Goal: Task Accomplishment & Management: Manage account settings

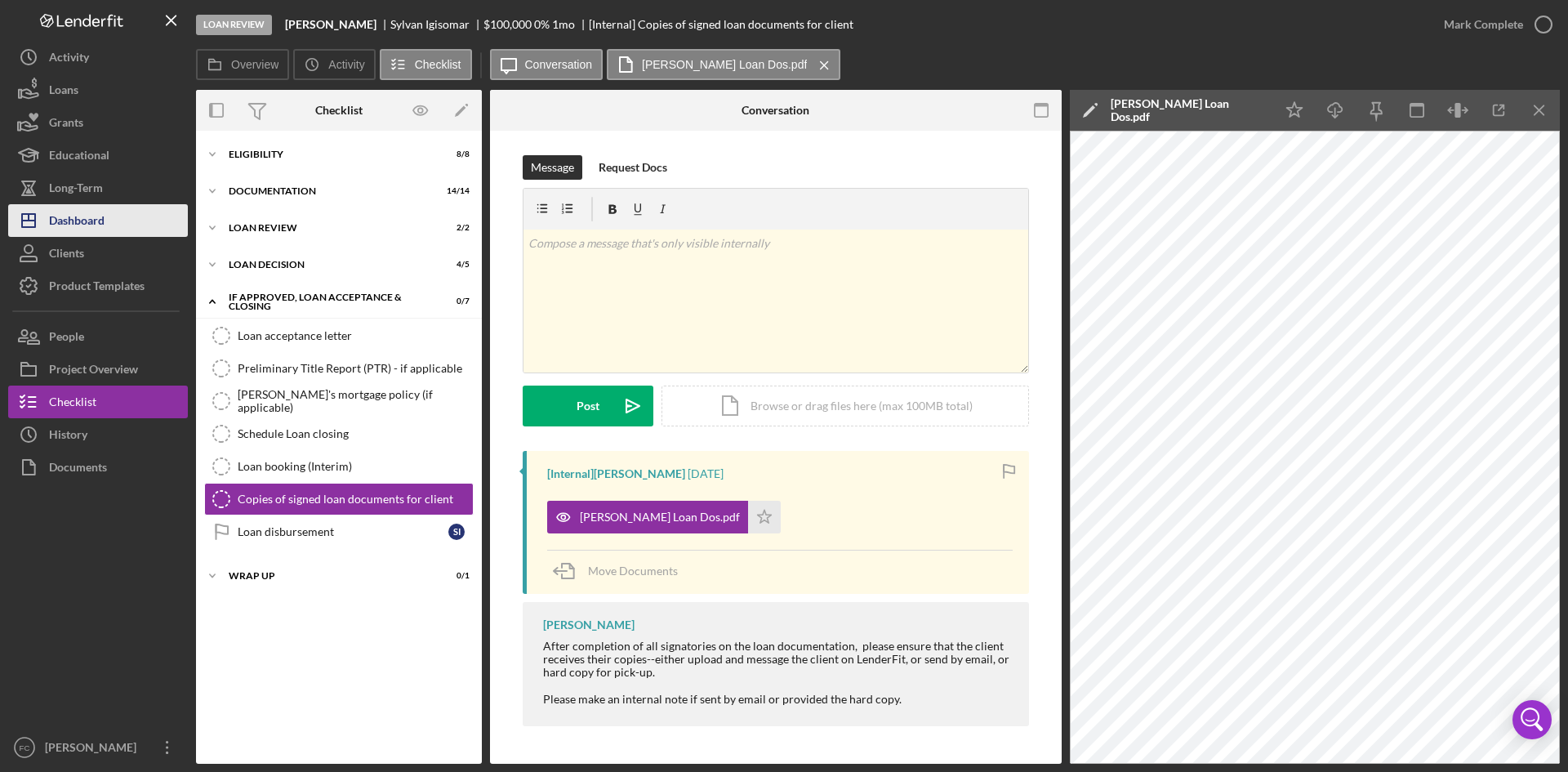
drag, startPoint x: 74, startPoint y: 229, endPoint x: 82, endPoint y: 236, distance: 10.6
click at [74, 229] on div "Dashboard" at bounding box center [77, 223] width 56 height 37
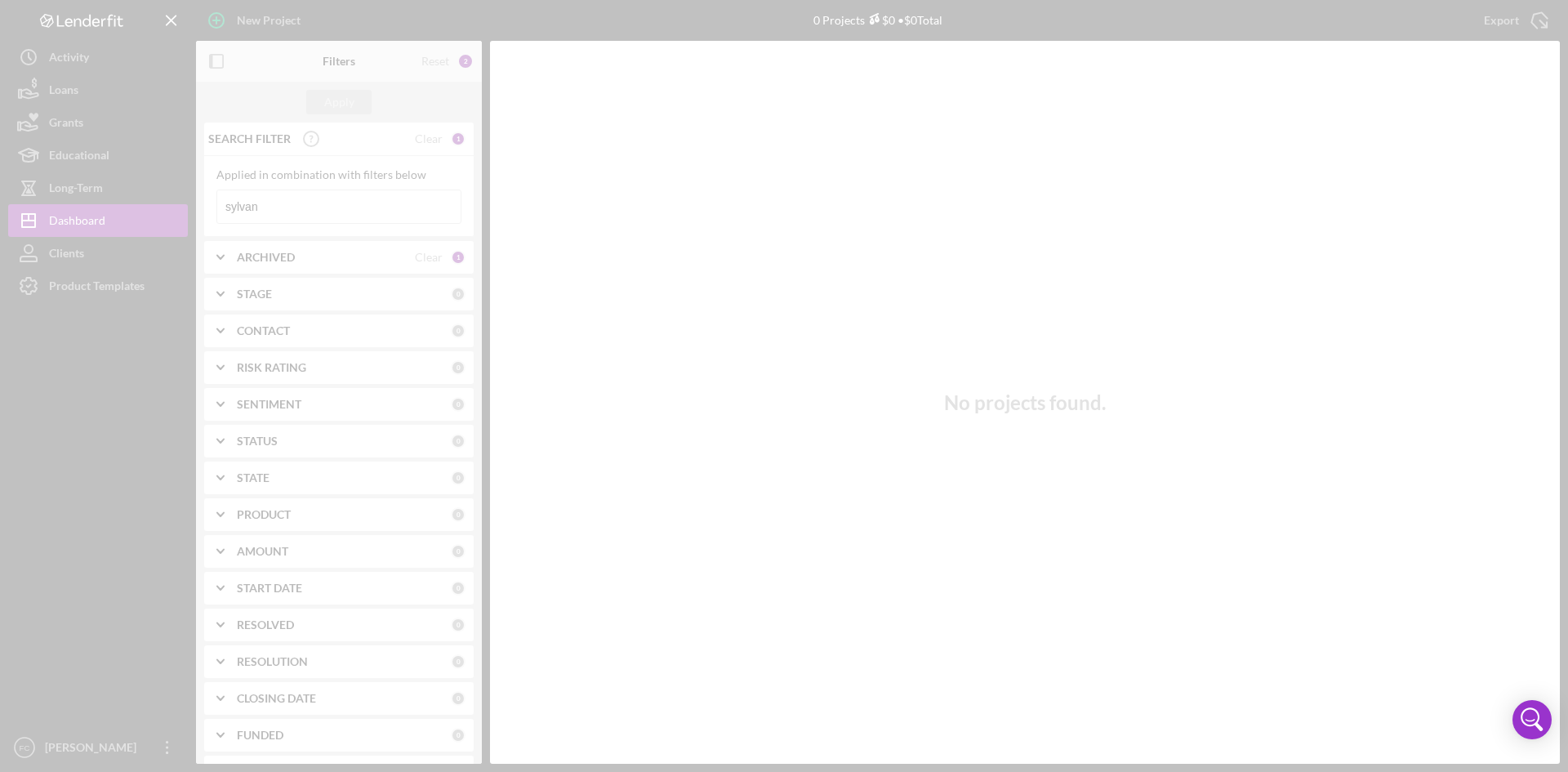
click at [112, 356] on div at bounding box center [784, 386] width 1568 height 772
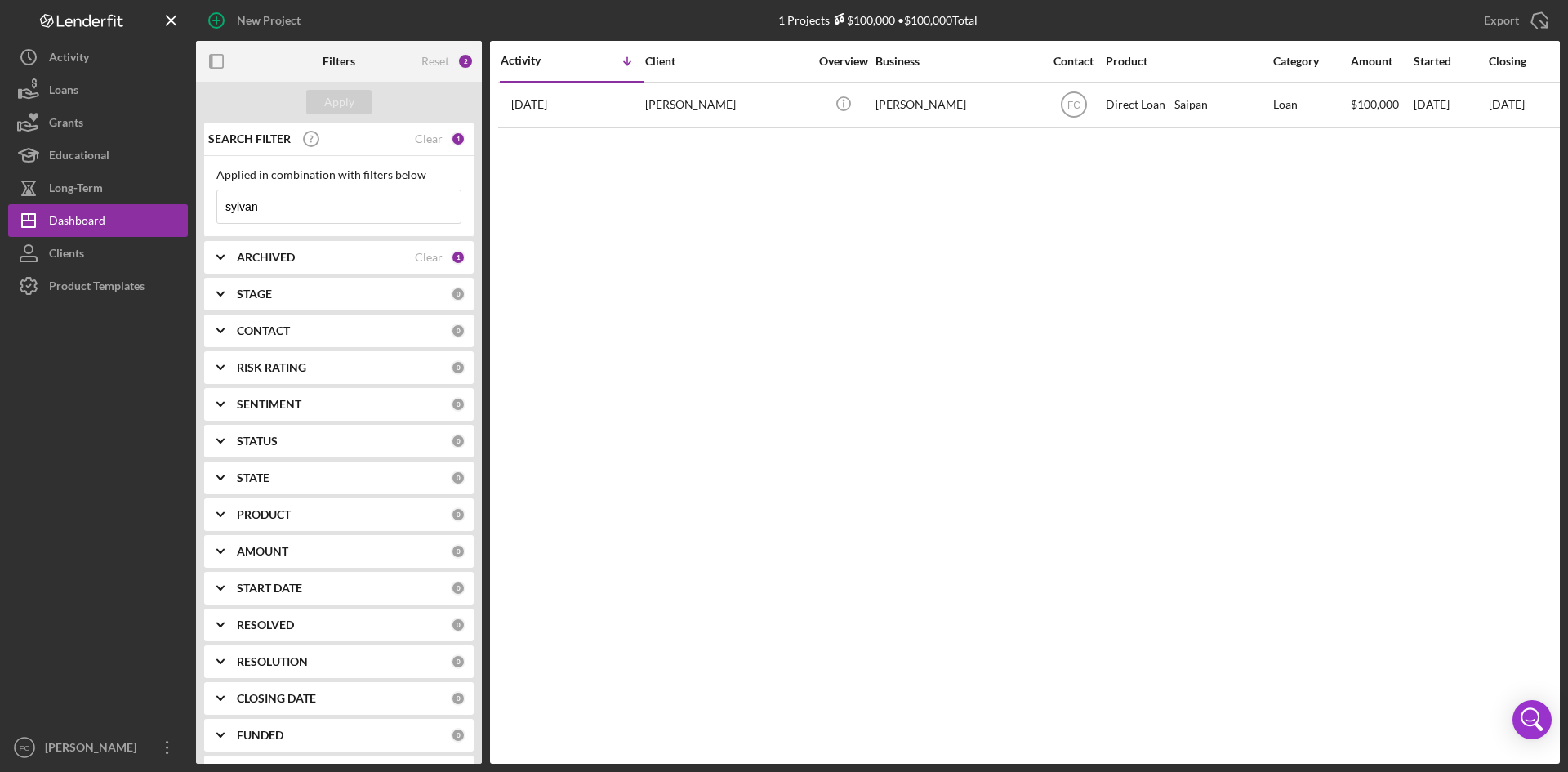
click at [433, 130] on div "SEARCH FILTER Clear 1" at bounding box center [335, 138] width 262 height 41
click at [426, 144] on div "Clear" at bounding box center [429, 138] width 28 height 13
click at [365, 101] on button "Apply" at bounding box center [338, 102] width 65 height 24
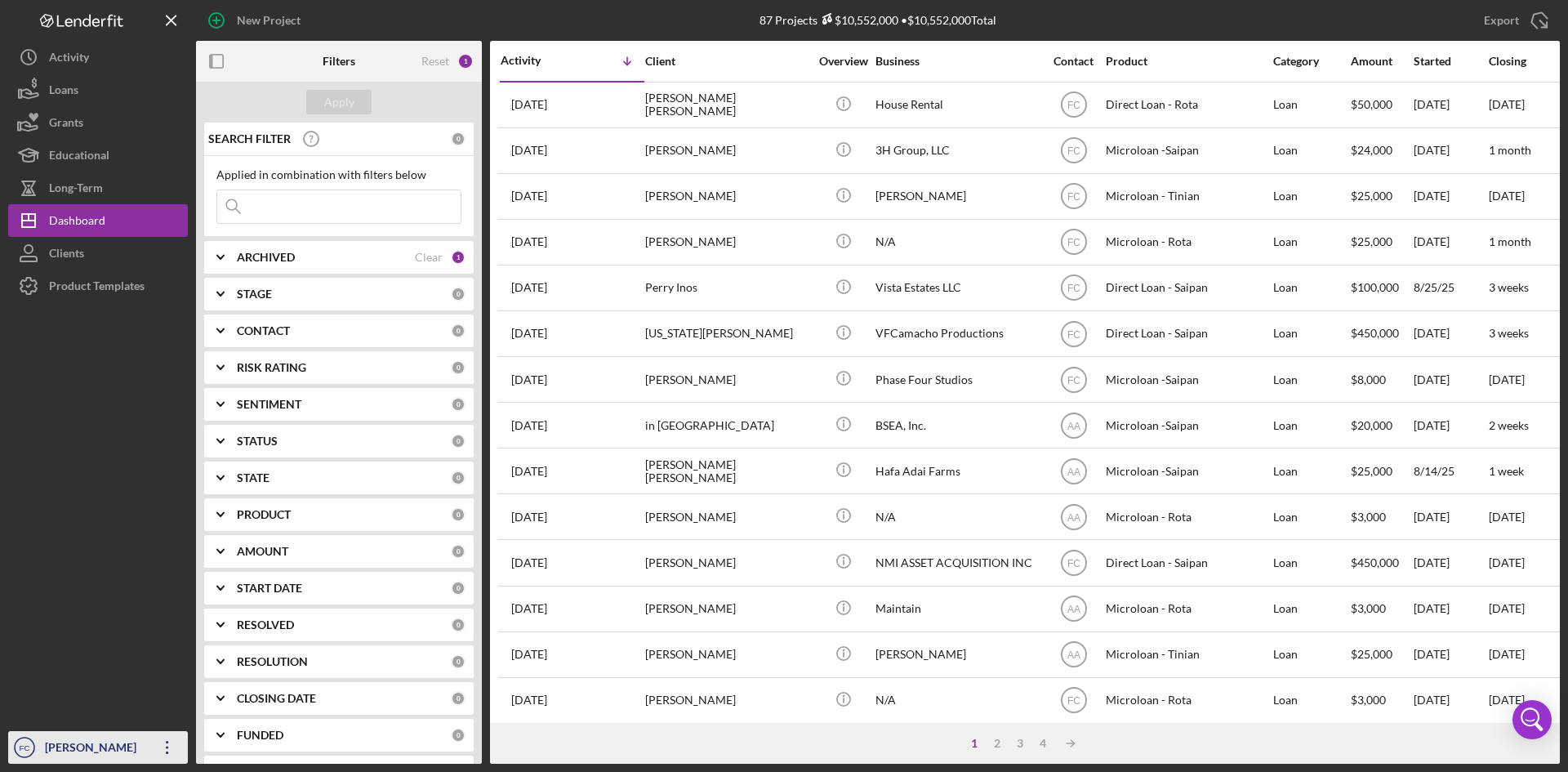
click at [84, 356] on div "[PERSON_NAME]" at bounding box center [94, 749] width 106 height 37
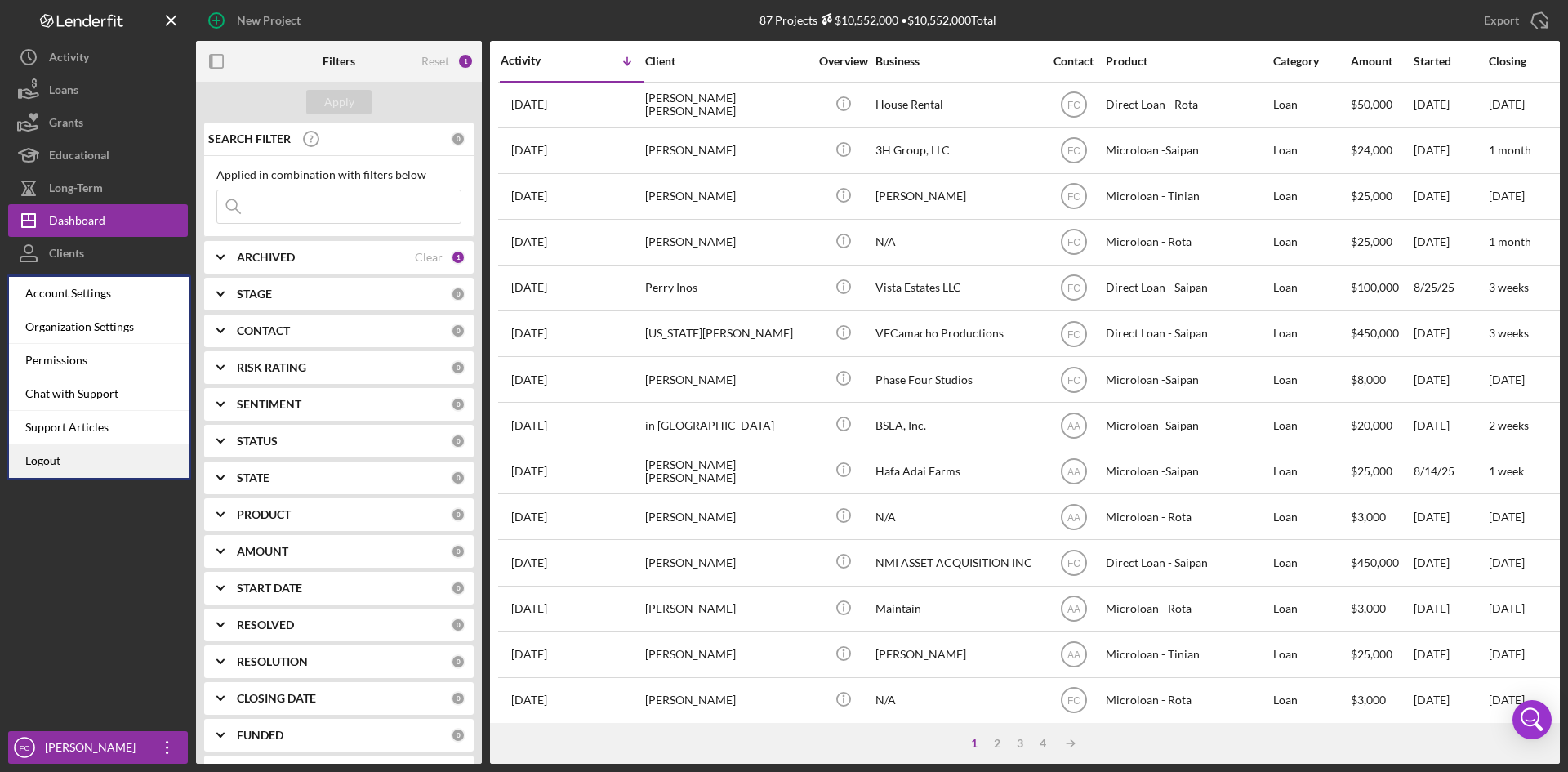
click at [74, 356] on link "Logout" at bounding box center [98, 461] width 180 height 34
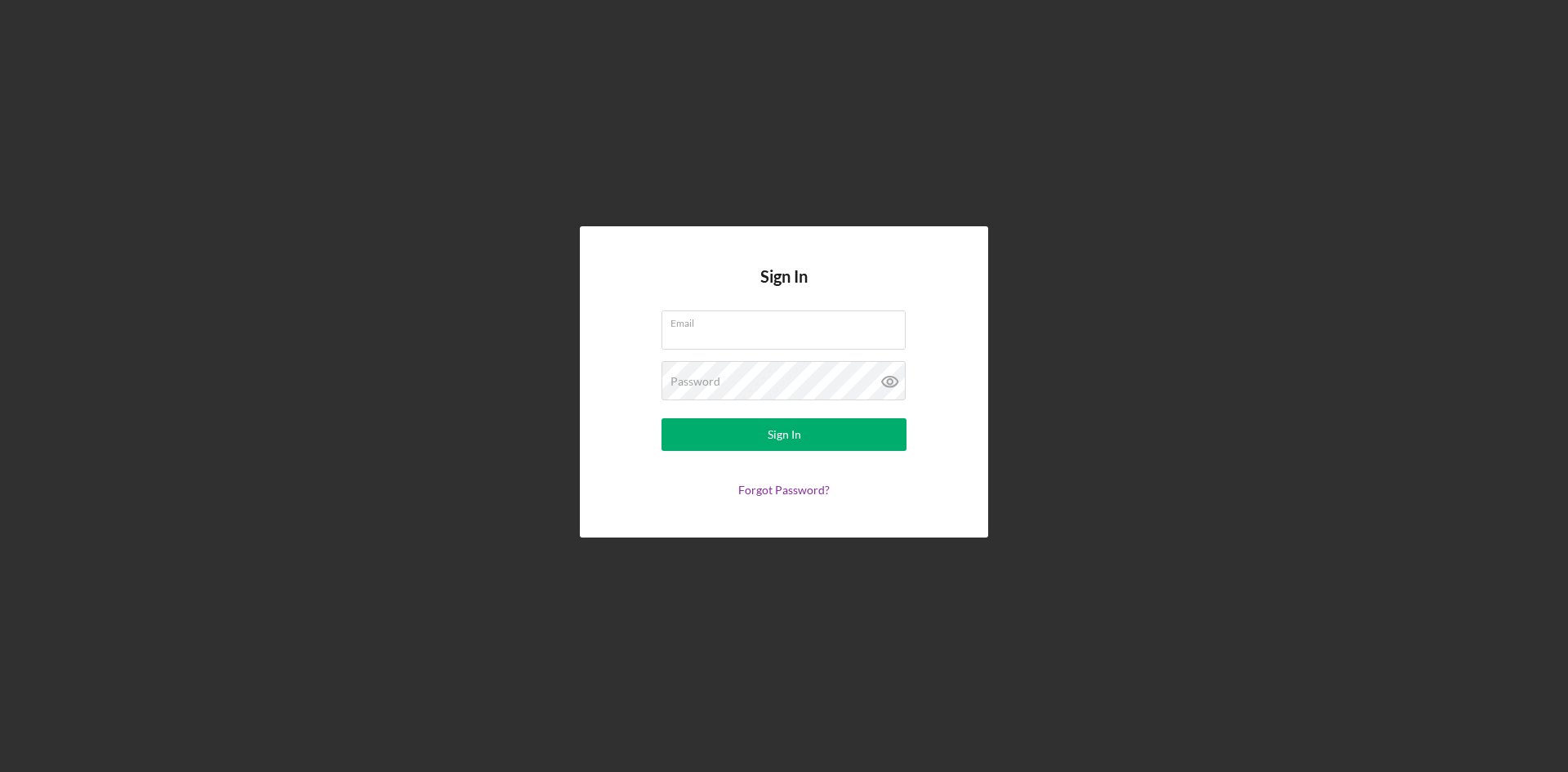
type input "[PERSON_NAME][EMAIL_ADDRESS][DOMAIN_NAME]"
